Goal: Task Accomplishment & Management: Use online tool/utility

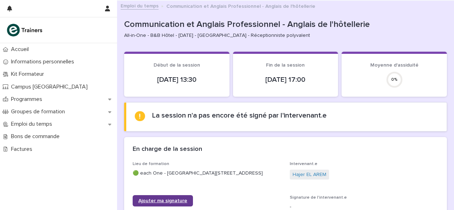
click at [163, 203] on span "Ajouter ma signature" at bounding box center [162, 200] width 49 height 5
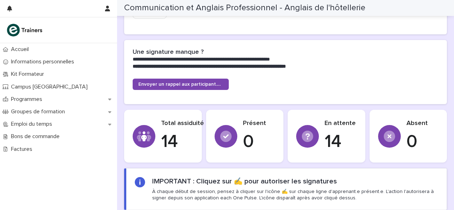
scroll to position [368, 0]
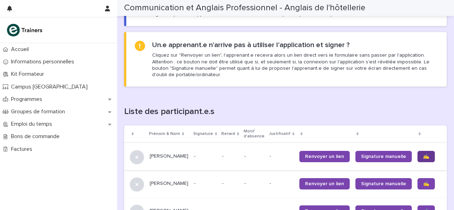
click at [417, 153] on link "✍️" at bounding box center [425, 156] width 17 height 11
click at [417, 182] on link "✍️" at bounding box center [425, 183] width 17 height 11
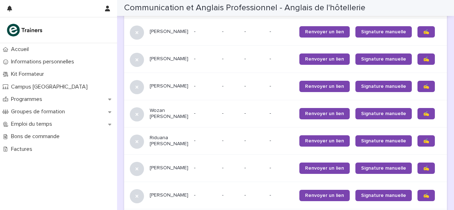
scroll to position [418, 0]
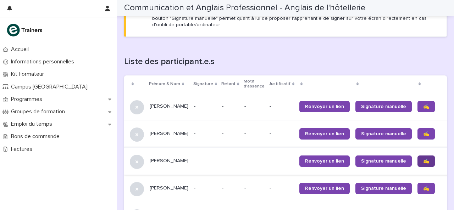
click at [423, 164] on span "✍️" at bounding box center [426, 161] width 6 height 5
click at [423, 191] on span "✍️" at bounding box center [426, 188] width 6 height 5
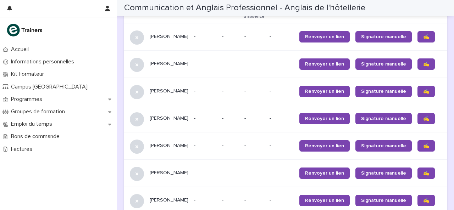
scroll to position [489, 0]
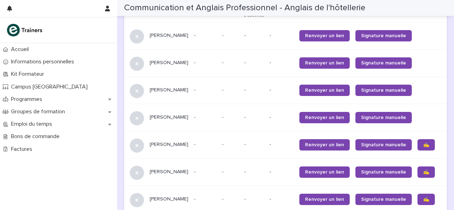
click at [423, 145] on span "✍️" at bounding box center [426, 144] width 6 height 5
click at [417, 170] on link "✍️" at bounding box center [425, 172] width 17 height 11
click at [423, 202] on span "✍️" at bounding box center [426, 199] width 6 height 5
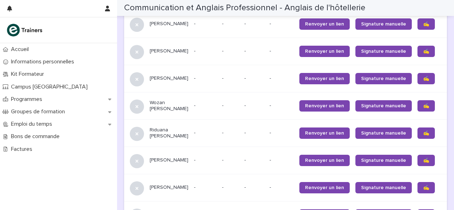
scroll to position [616, 0]
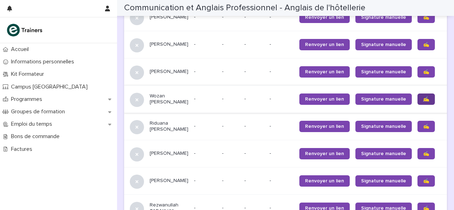
click at [423, 102] on span "✍️" at bounding box center [426, 99] width 6 height 5
click at [417, 135] on div "✍️" at bounding box center [432, 126] width 30 height 17
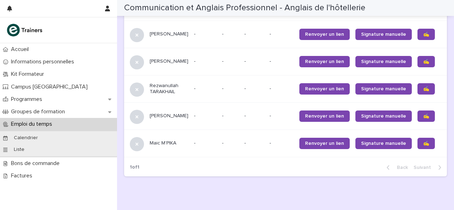
scroll to position [552, 0]
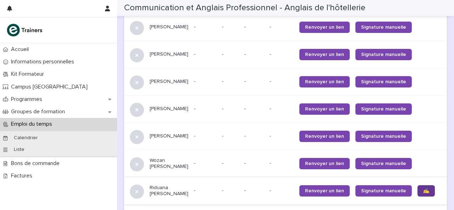
click at [417, 197] on link "✍️" at bounding box center [425, 190] width 17 height 11
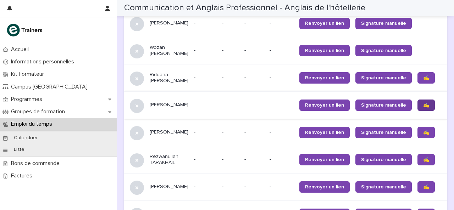
scroll to position [665, 0]
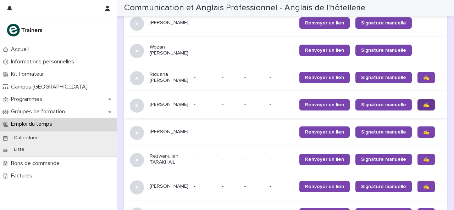
click at [423, 107] on span "✍️" at bounding box center [426, 104] width 6 height 5
click at [423, 135] on span "✍️" at bounding box center [426, 132] width 6 height 5
click at [423, 162] on span "✍️" at bounding box center [426, 159] width 6 height 5
click at [417, 192] on link "✍️" at bounding box center [425, 186] width 17 height 11
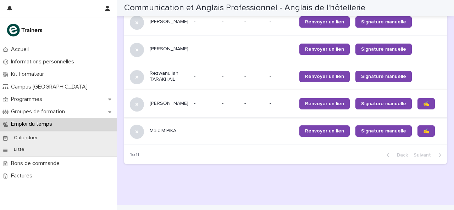
scroll to position [750, 0]
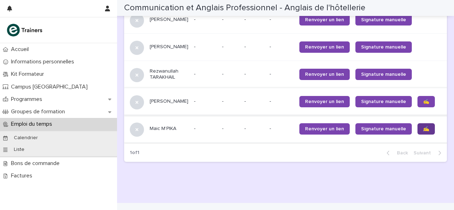
click at [417, 135] on link "✍️" at bounding box center [425, 128] width 17 height 11
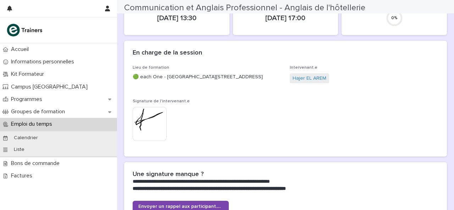
scroll to position [14, 0]
